Goal: Find specific page/section: Find specific page/section

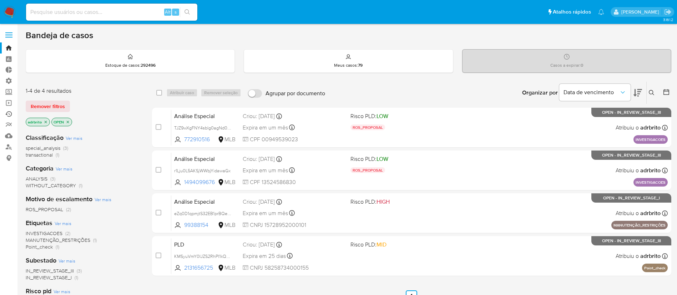
click at [8, 115] on link "Ejecuções automáticas" at bounding box center [42, 114] width 85 height 11
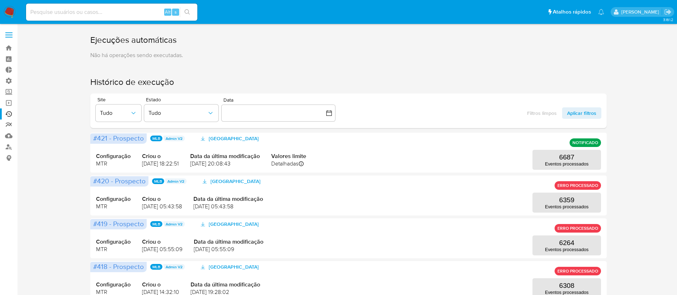
click at [9, 122] on link "relatórios" at bounding box center [42, 125] width 85 height 11
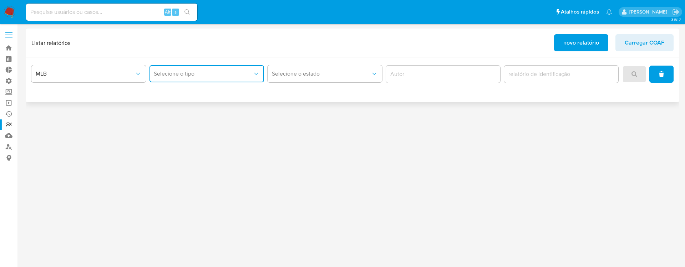
click at [242, 75] on span "Selecione o tipo" at bounding box center [203, 73] width 99 height 7
click at [175, 94] on div "COAF" at bounding box center [205, 93] width 102 height 17
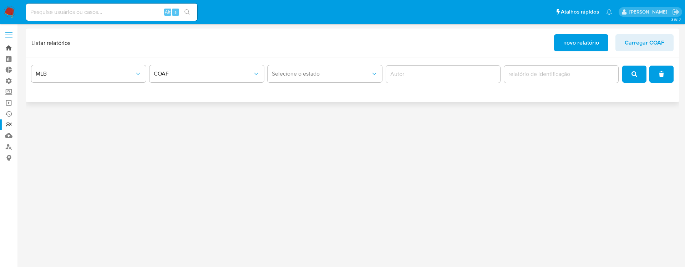
click at [9, 43] on link "Bandeja" at bounding box center [42, 47] width 85 height 11
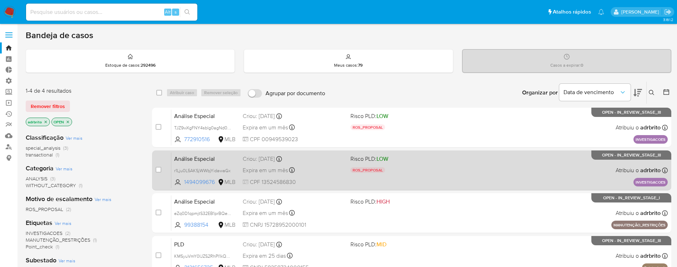
click at [269, 167] on span "Expira em um mês" at bounding box center [265, 171] width 45 height 8
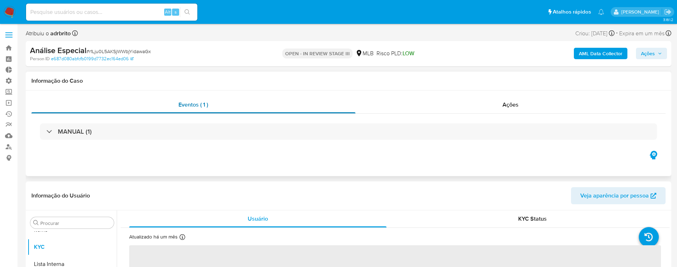
scroll to position [370, 0]
select select "10"
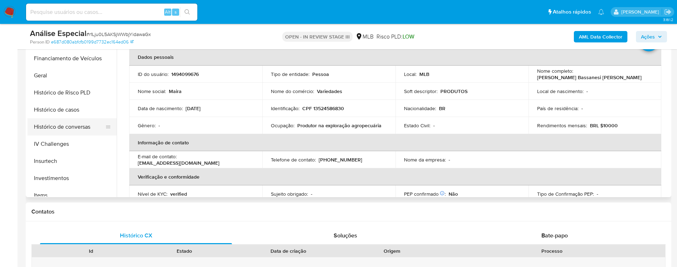
scroll to position [212, 0]
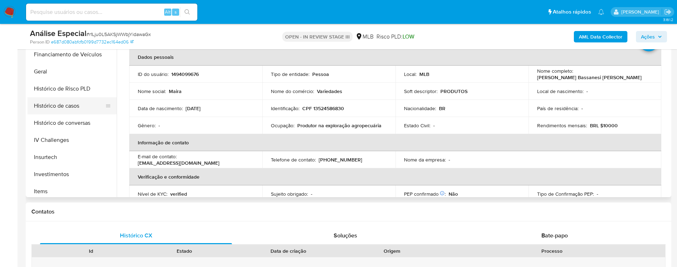
click at [80, 110] on button "Histórico de casos" at bounding box center [69, 105] width 84 height 17
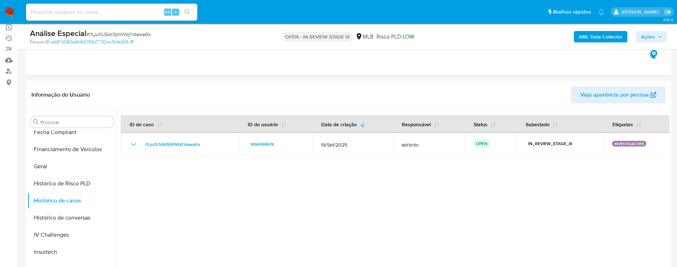
scroll to position [55, 0]
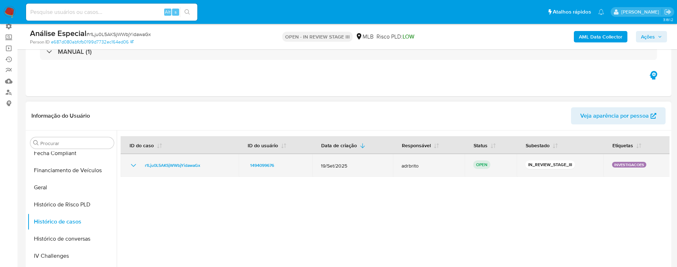
click at [131, 166] on icon "Mostrar/Ocultar" at bounding box center [133, 165] width 9 height 9
